Goal: Navigation & Orientation: Find specific page/section

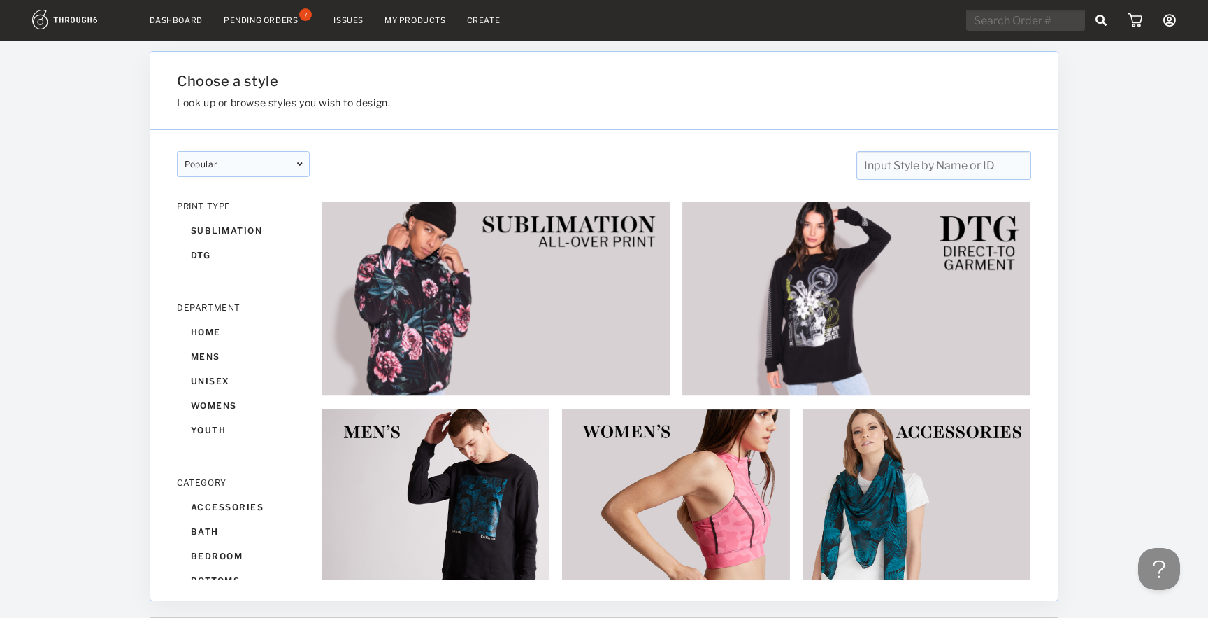
click at [182, 25] on nav "Dashboard Pending Orders 7 Issues My Products Create My Account Create New Bran…" at bounding box center [604, 21] width 1144 height 22
click at [182, 20] on link "Dashboard" at bounding box center [176, 20] width 53 height 10
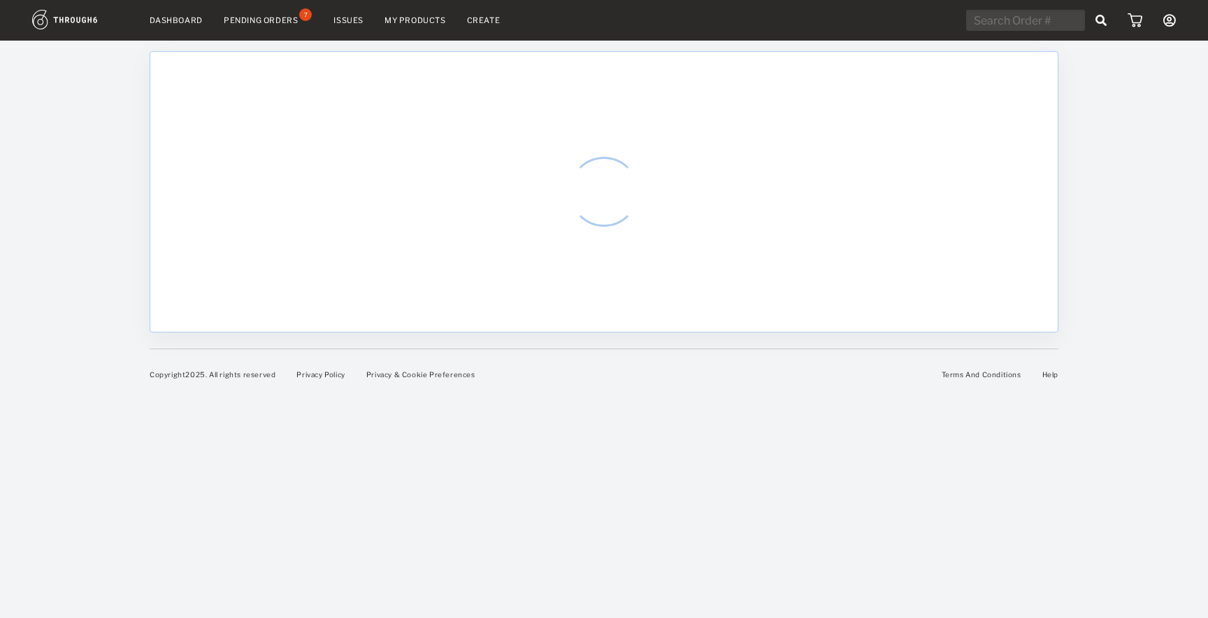
select select "7"
select select "2025"
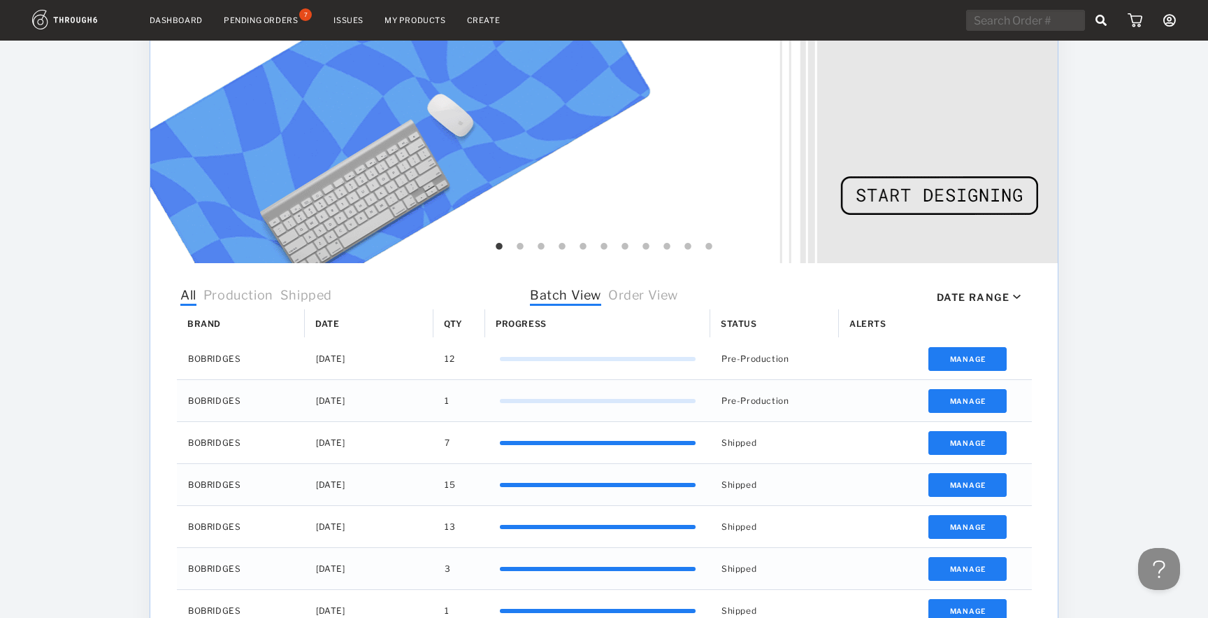
scroll to position [320, 0]
